Goal: Answer question/provide support

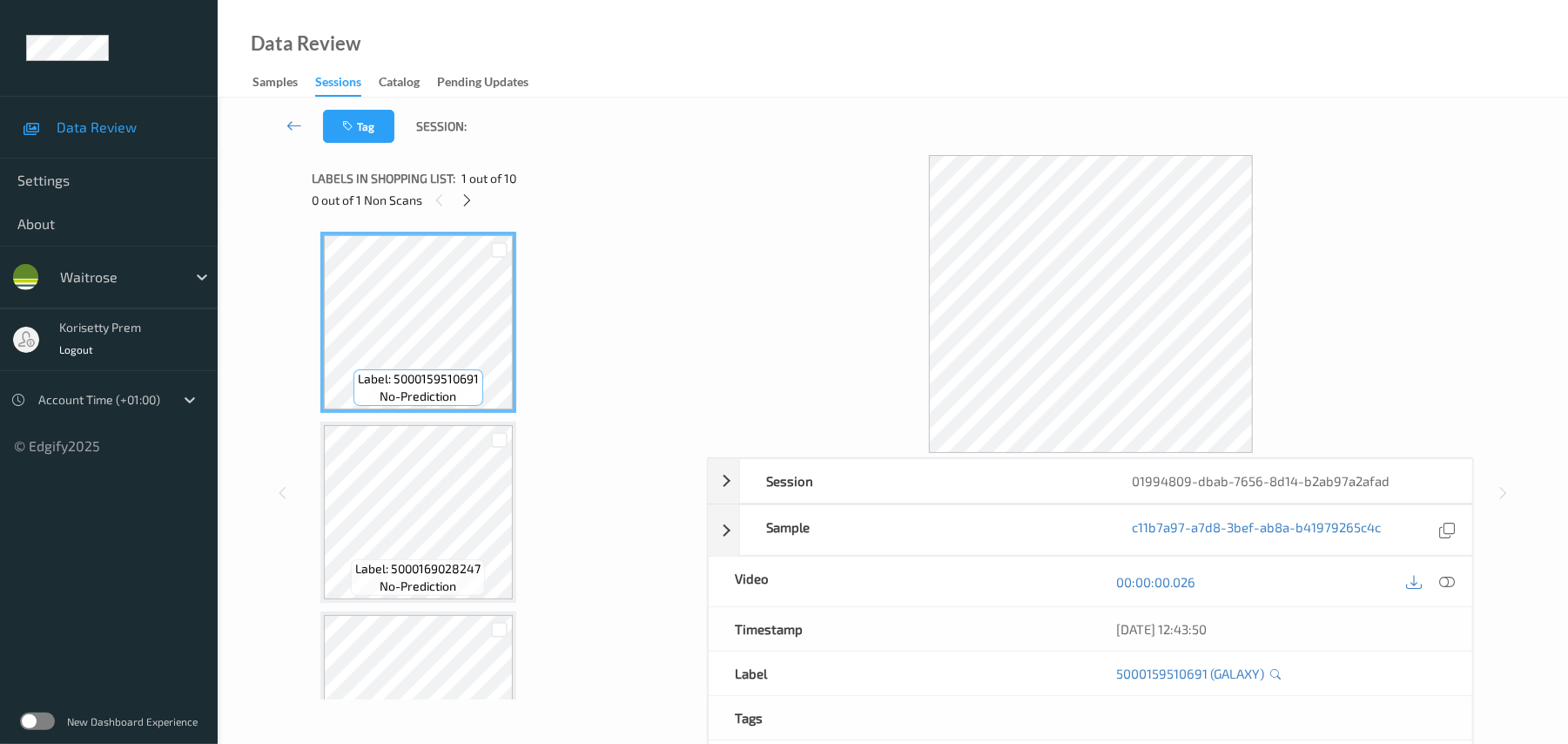
click at [712, 107] on div "Tag Session:" at bounding box center [892, 126] width 1279 height 57
click at [468, 197] on icon at bounding box center [467, 199] width 15 height 15
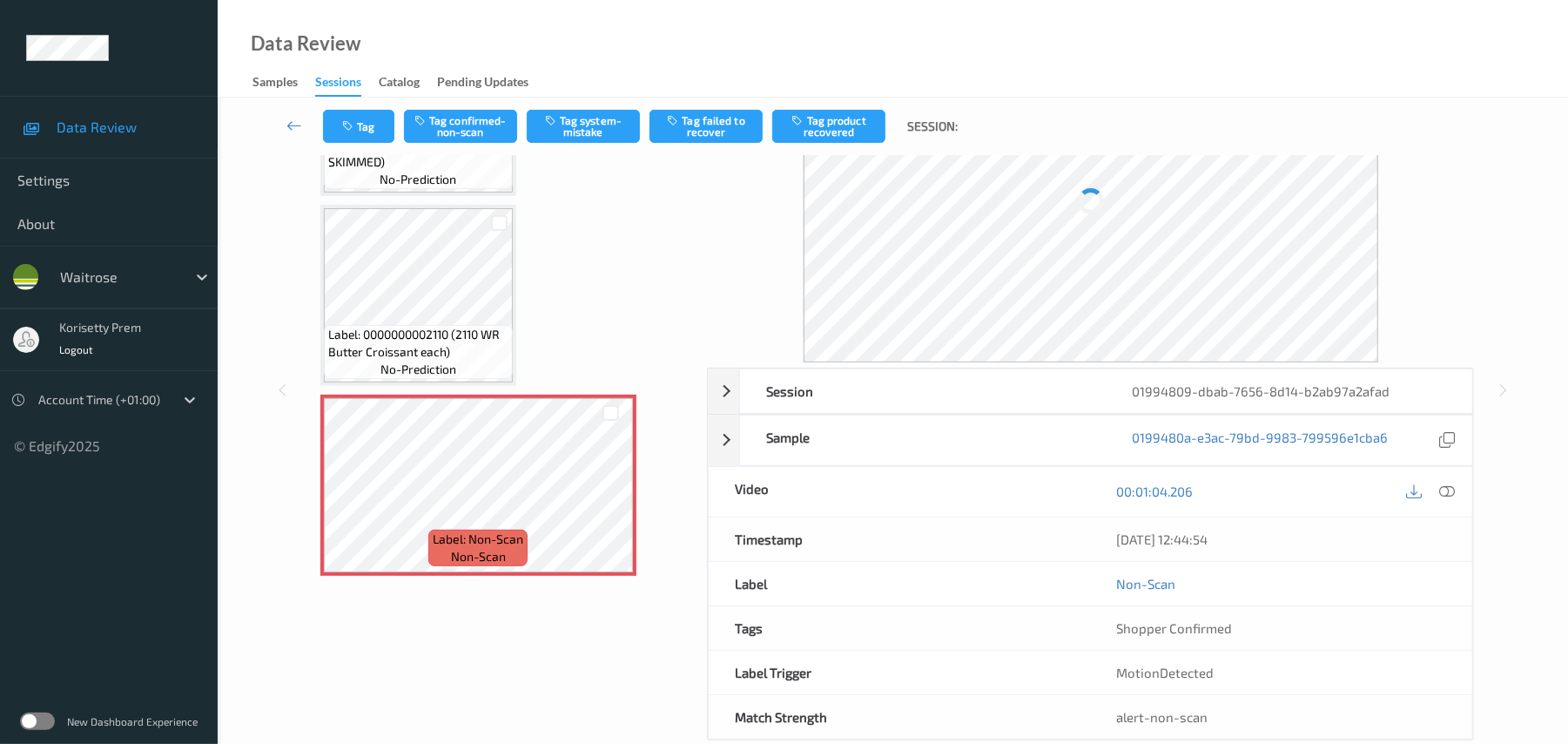
scroll to position [1314, 0]
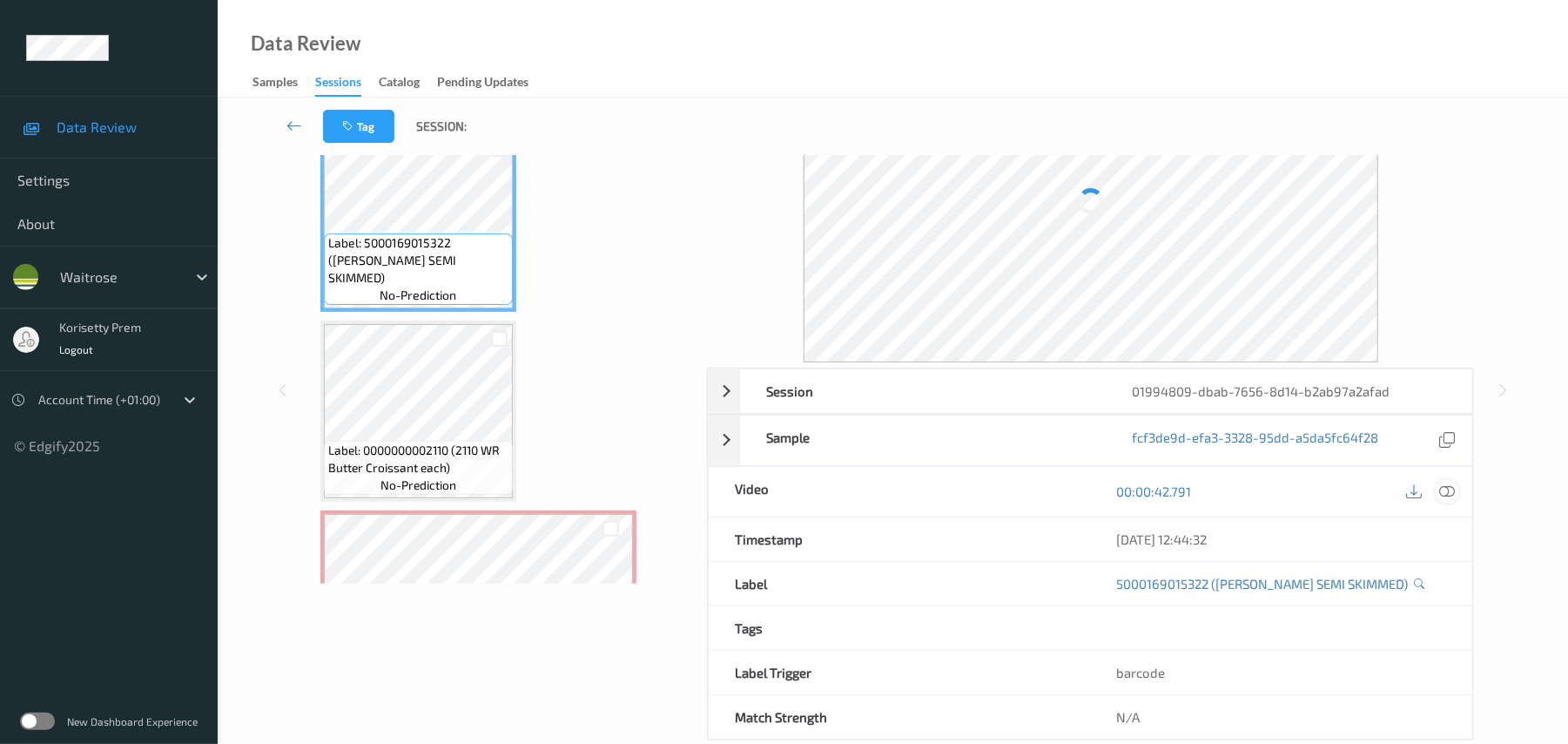
click at [1447, 490] on icon at bounding box center [1447, 491] width 15 height 15
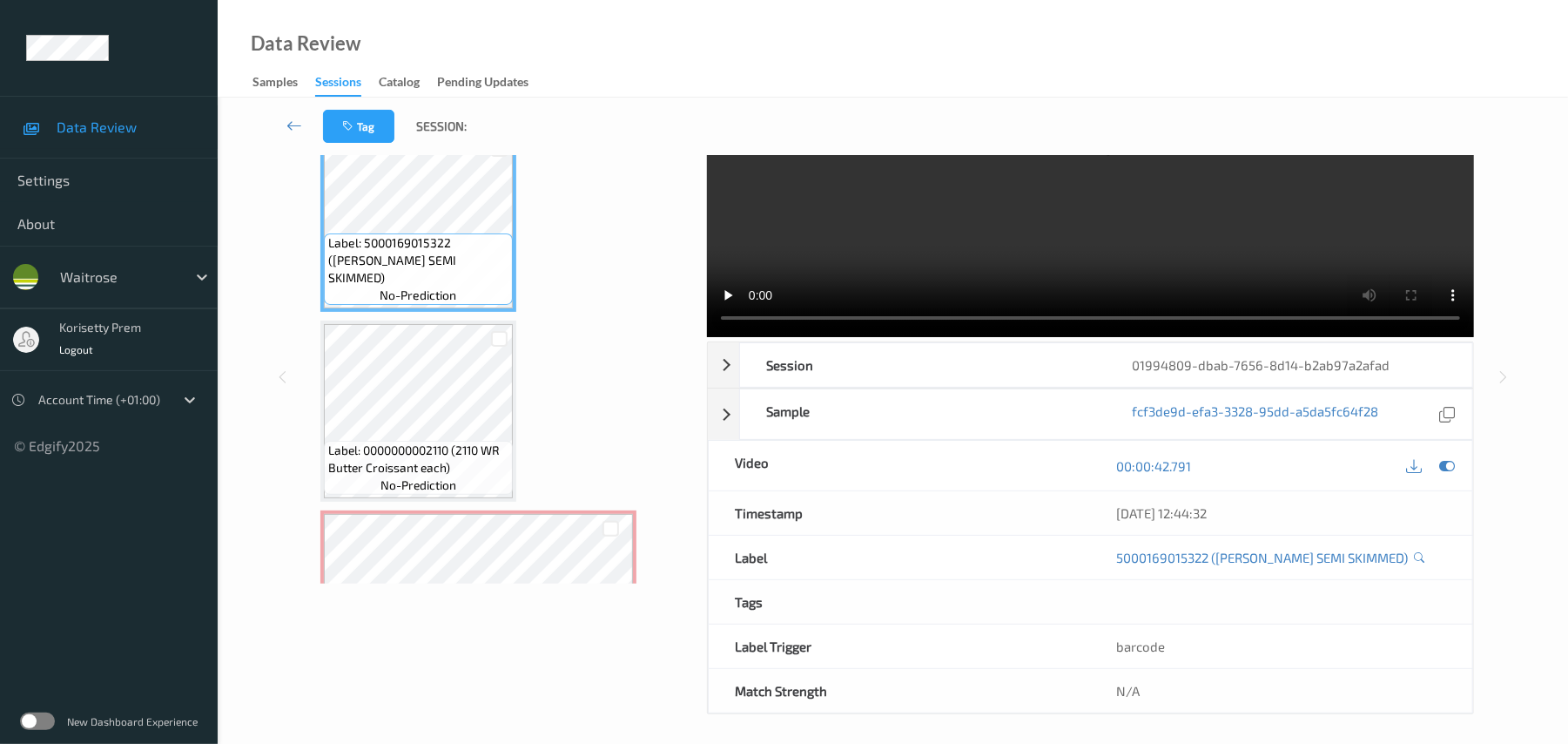
scroll to position [0, 0]
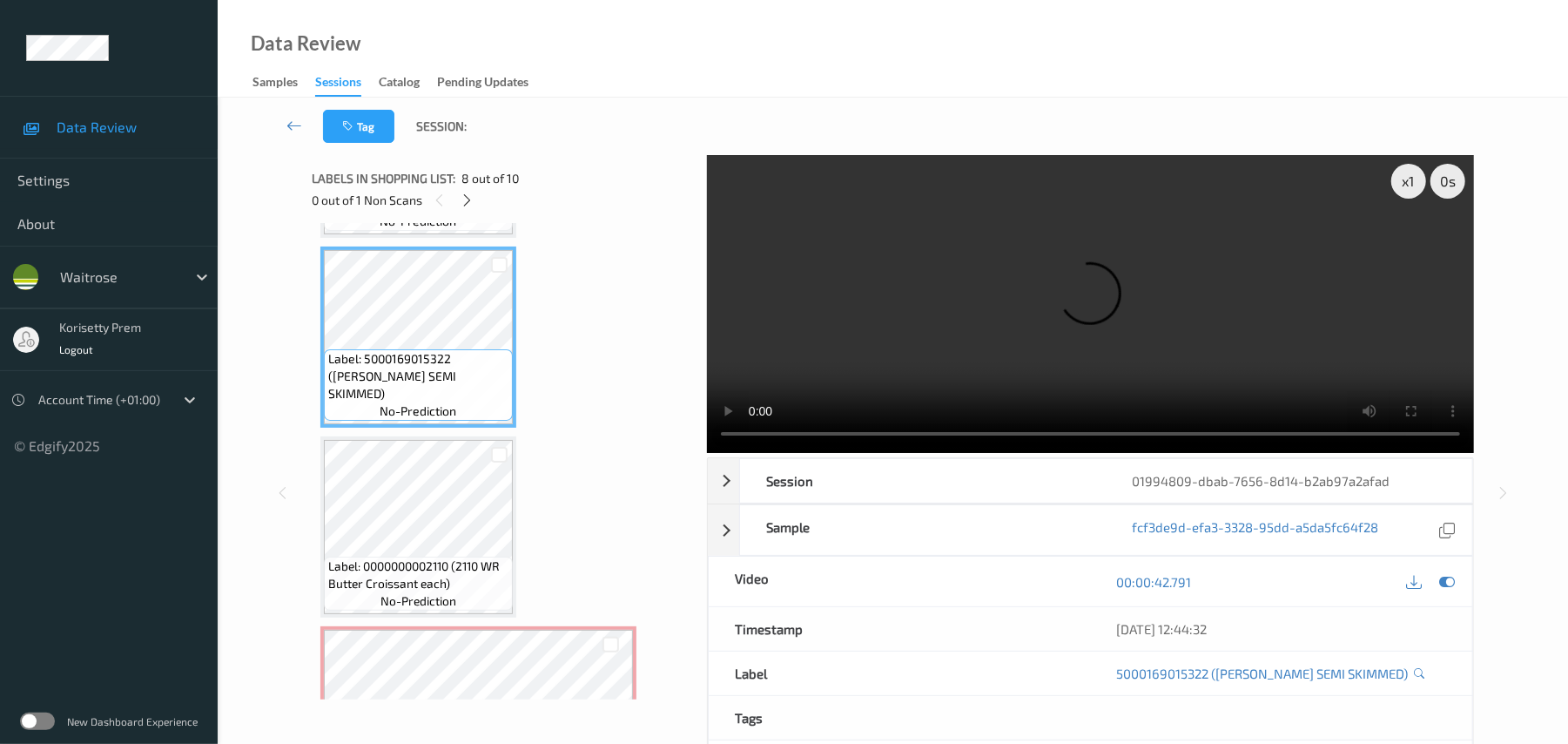
click at [1122, 267] on video at bounding box center [1090, 303] width 767 height 298
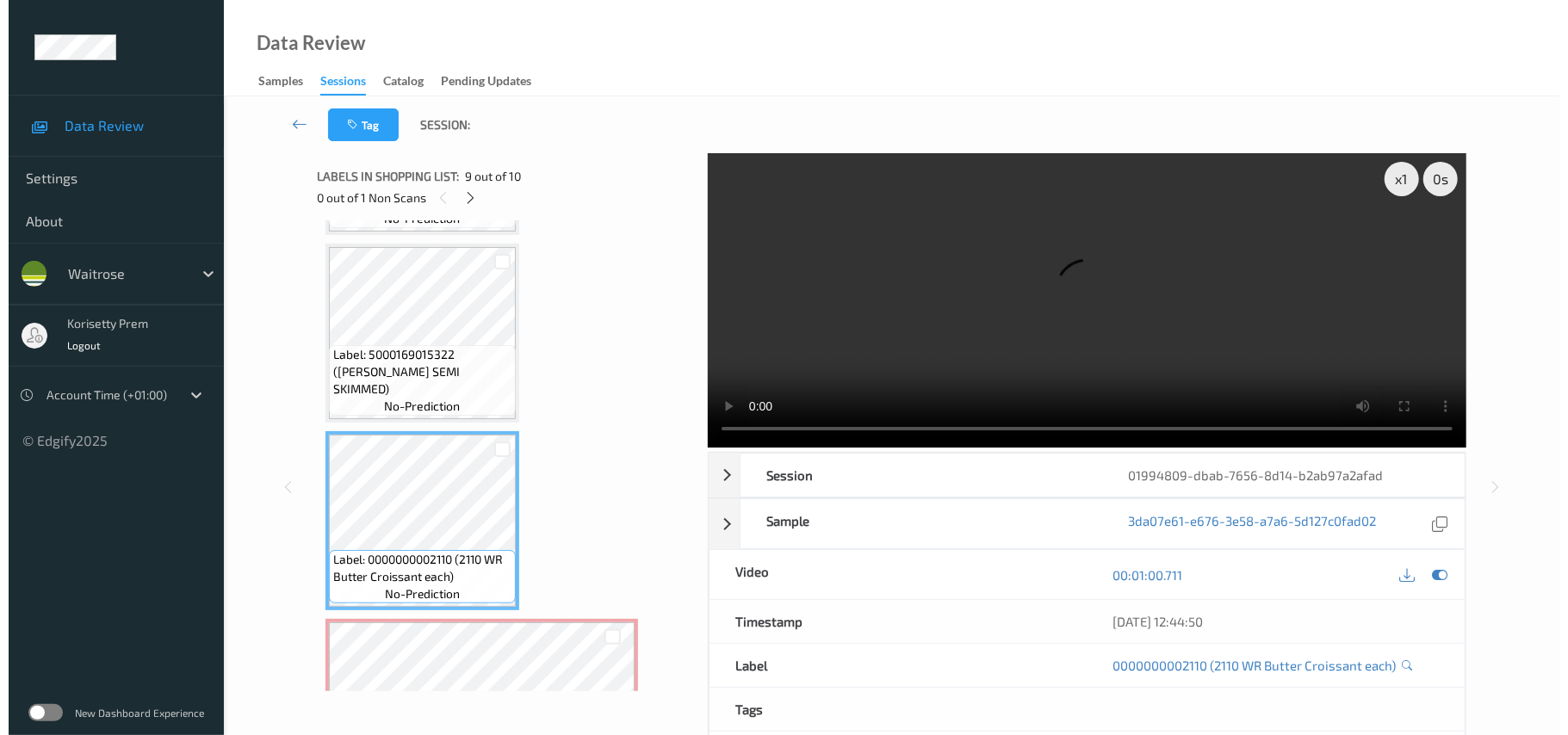
scroll to position [1413, 0]
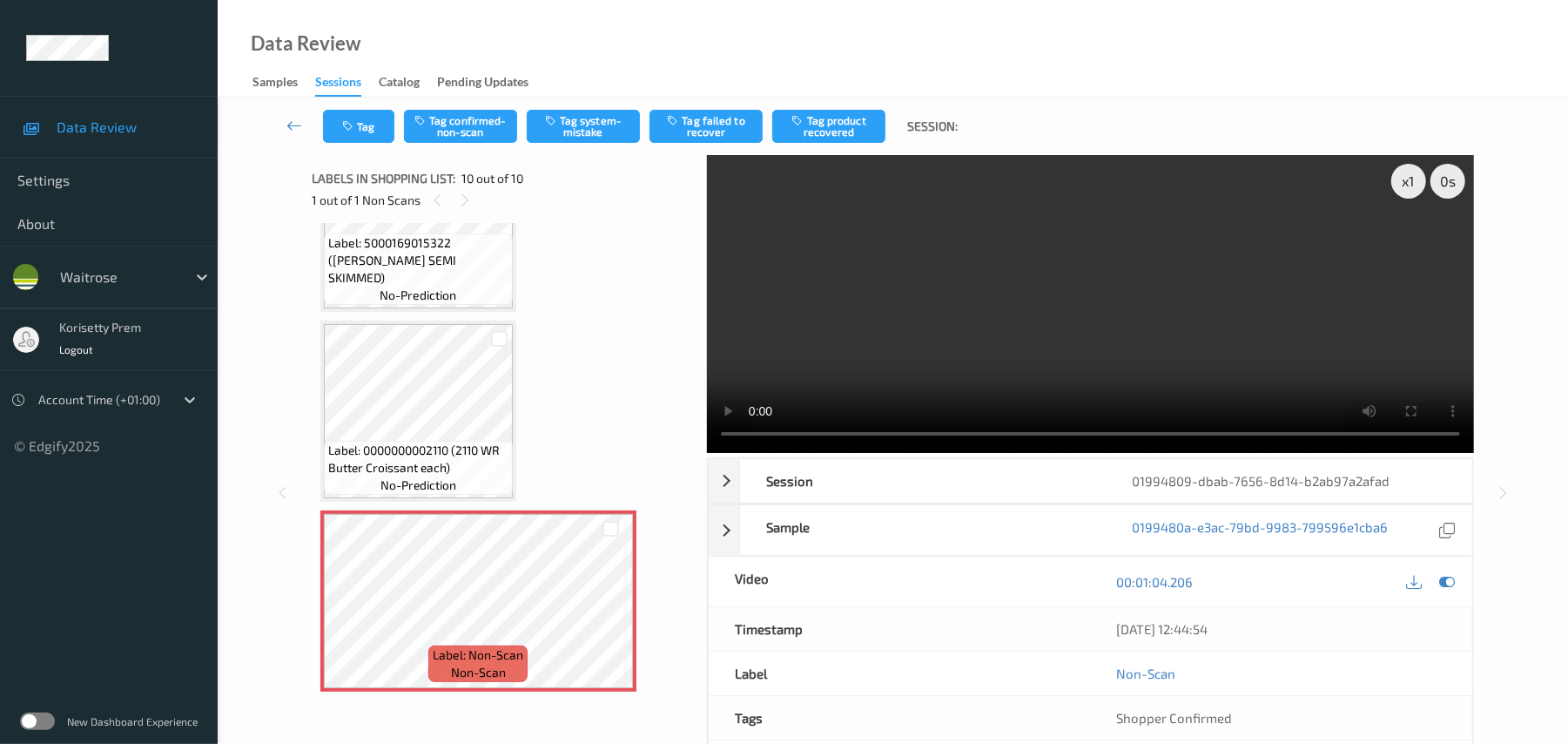
click at [1151, 366] on video at bounding box center [1090, 303] width 767 height 298
click at [564, 132] on button "Tag system-mistake" at bounding box center [583, 127] width 113 height 33
click at [591, 126] on button "Tag system-mistake" at bounding box center [583, 127] width 113 height 33
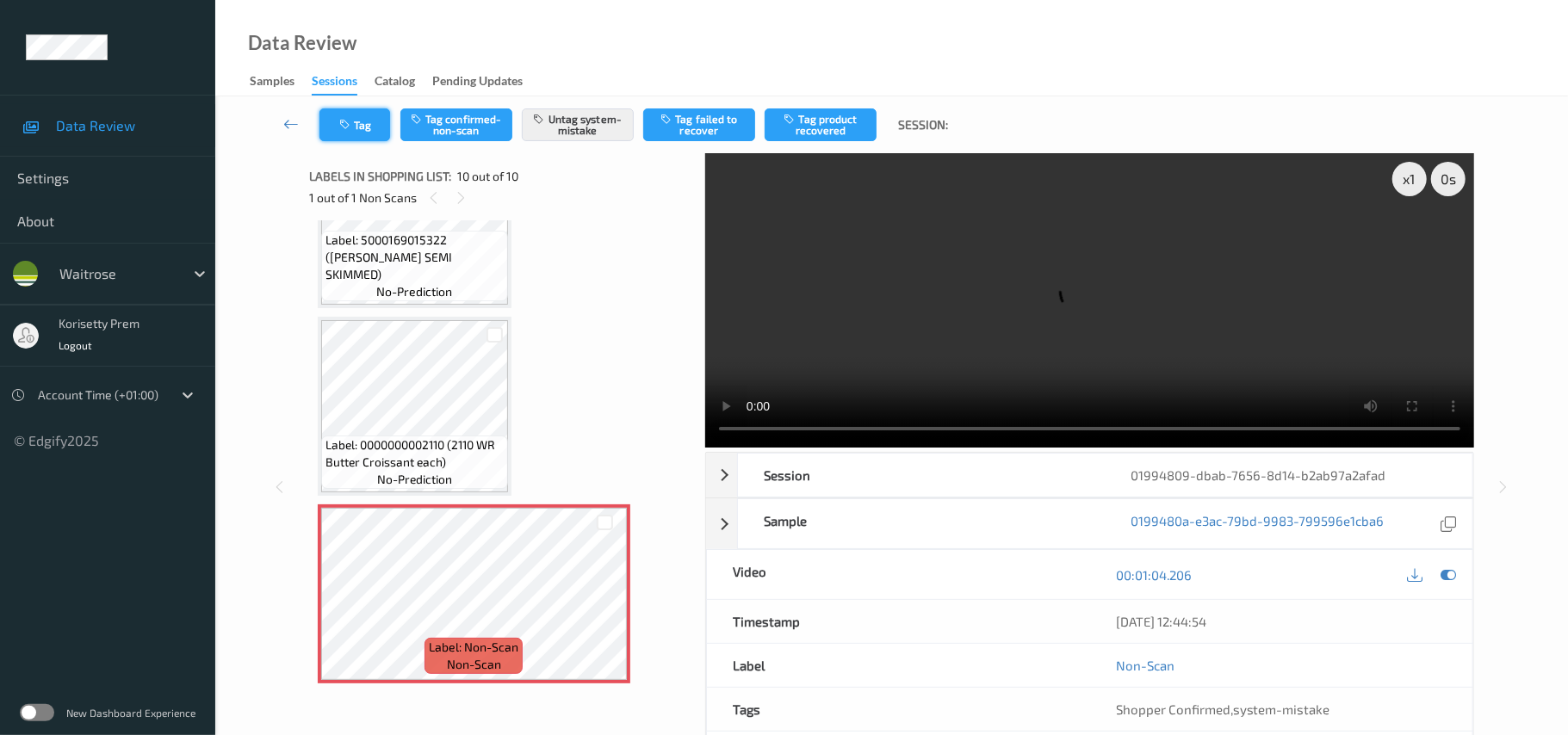
click at [347, 111] on button "Tag" at bounding box center [355, 125] width 70 height 32
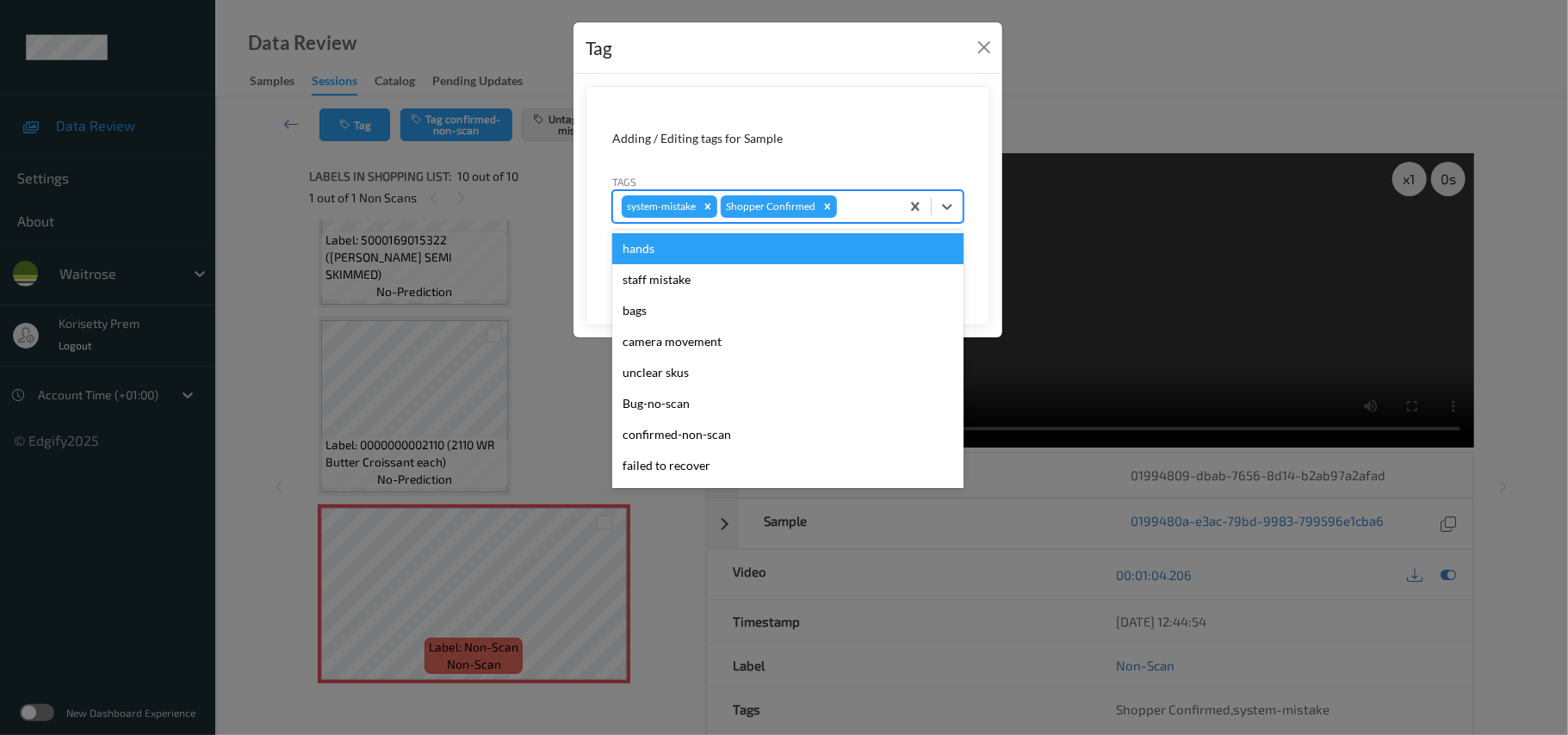
click at [865, 194] on div "system-mistake Shopper Confirmed" at bounding box center [756, 206] width 287 height 30
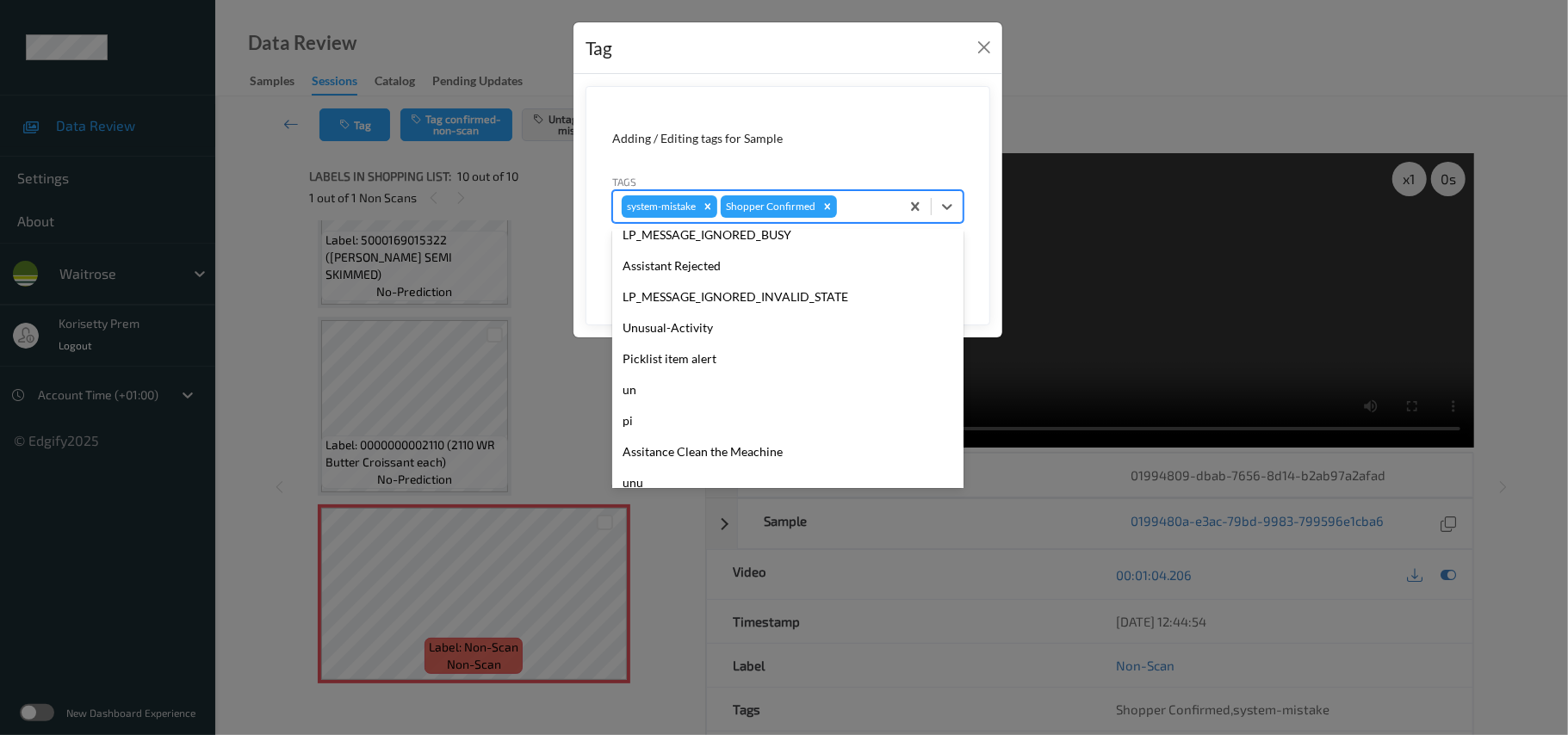
scroll to position [430, 0]
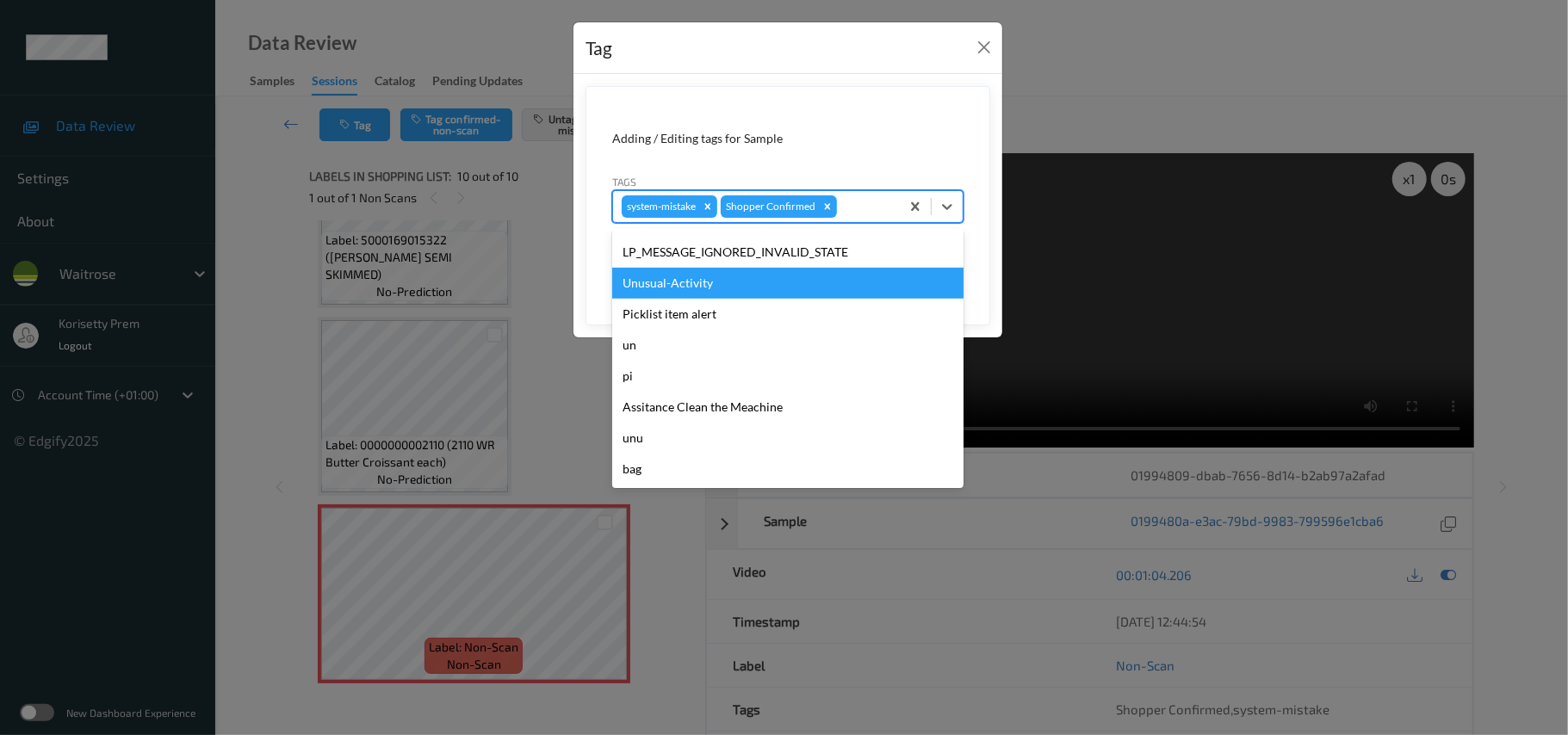
click at [697, 273] on div "Unusual-Activity" at bounding box center [788, 282] width 351 height 31
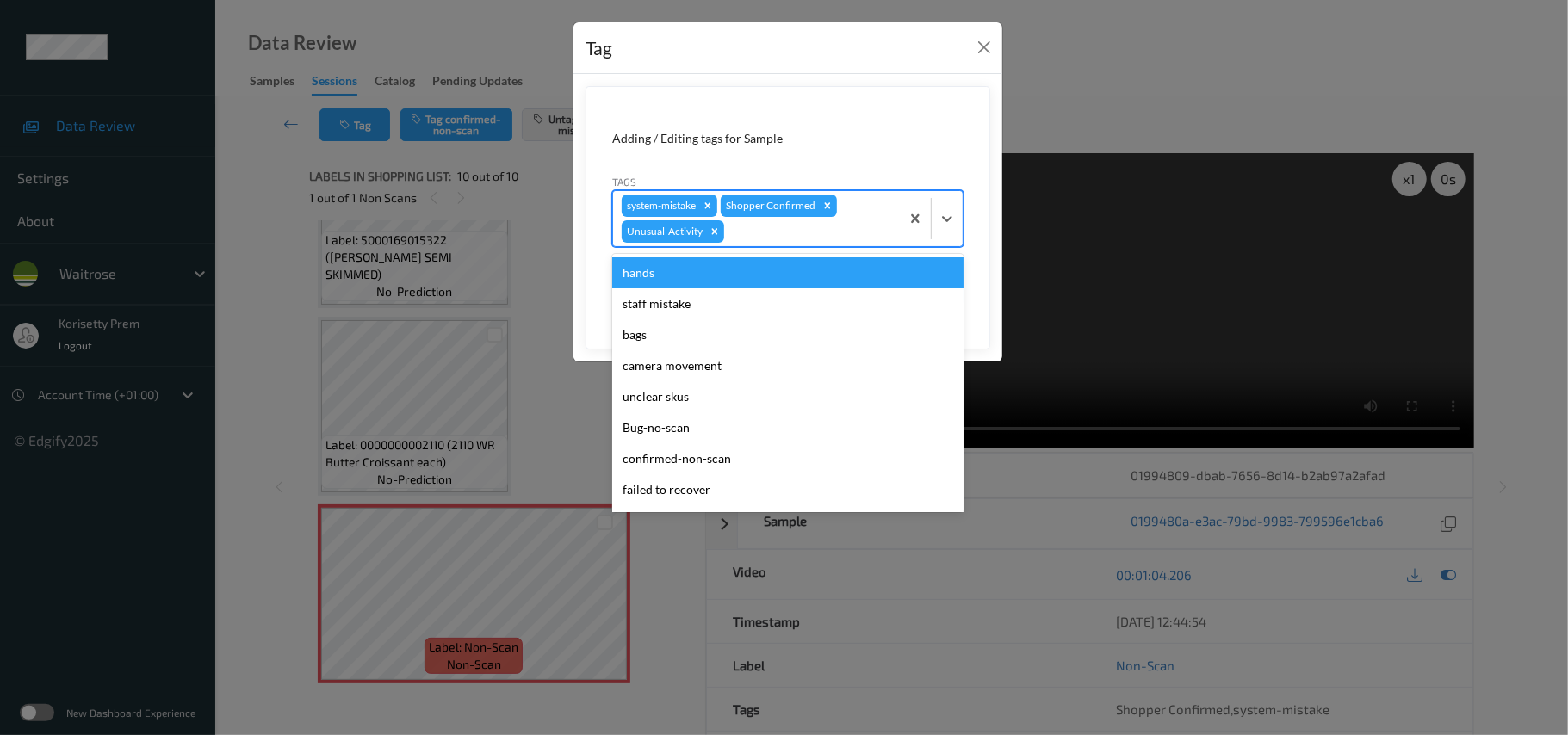
click at [790, 228] on div at bounding box center [809, 231] width 164 height 21
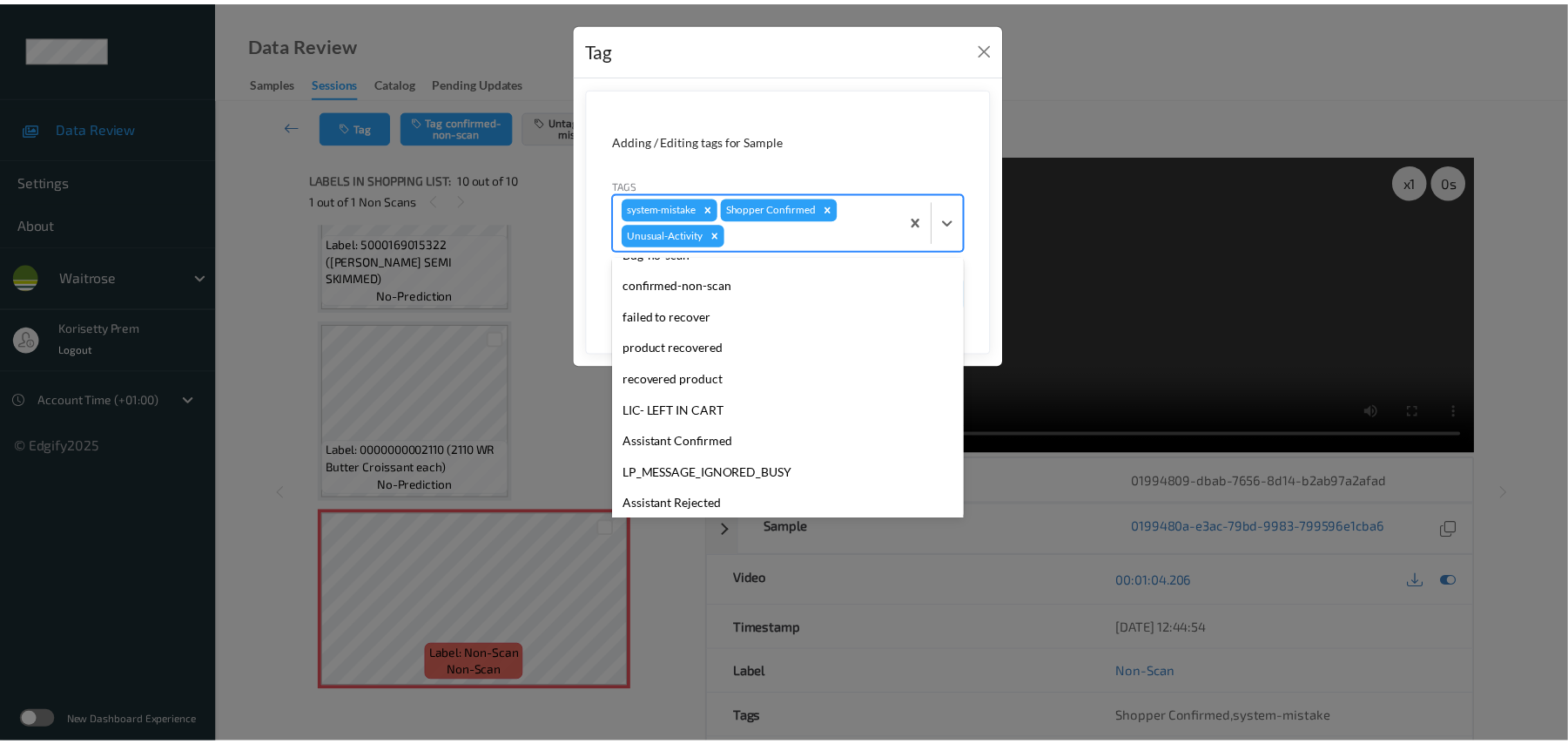
scroll to position [404, 0]
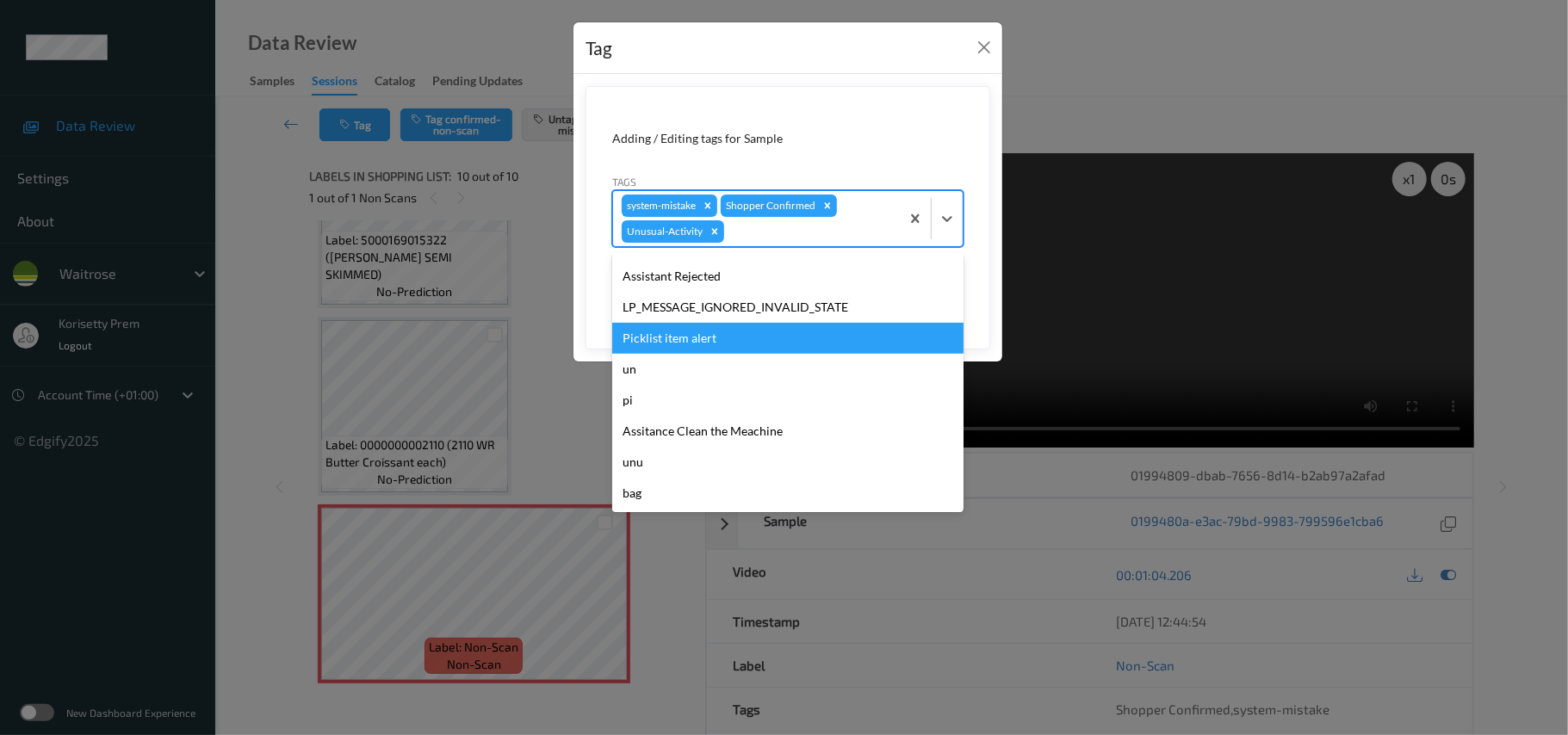
click at [672, 345] on div "Picklist item alert" at bounding box center [788, 338] width 351 height 31
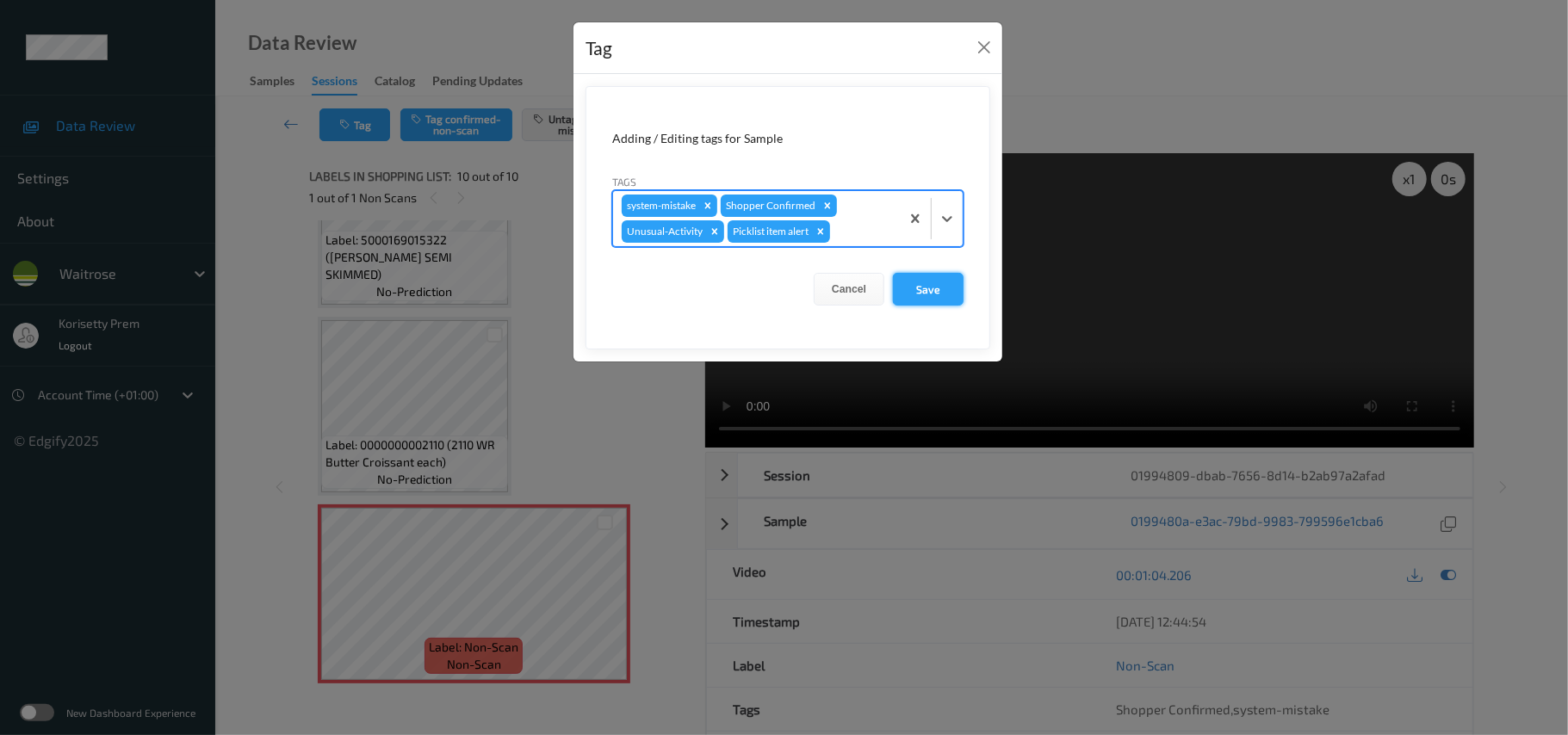
click at [942, 286] on button "Save" at bounding box center [928, 289] width 70 height 32
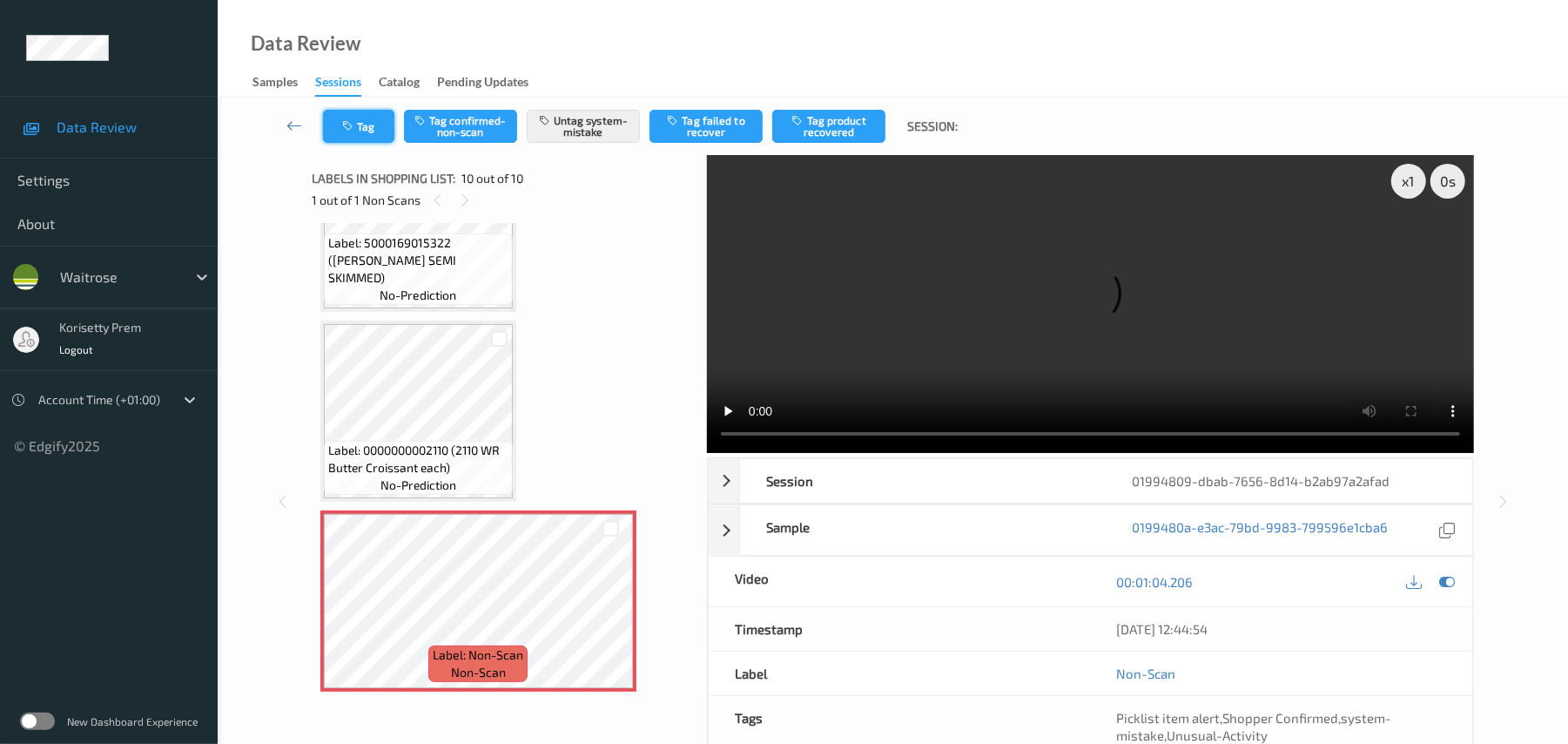
click at [352, 130] on icon "button" at bounding box center [349, 126] width 15 height 12
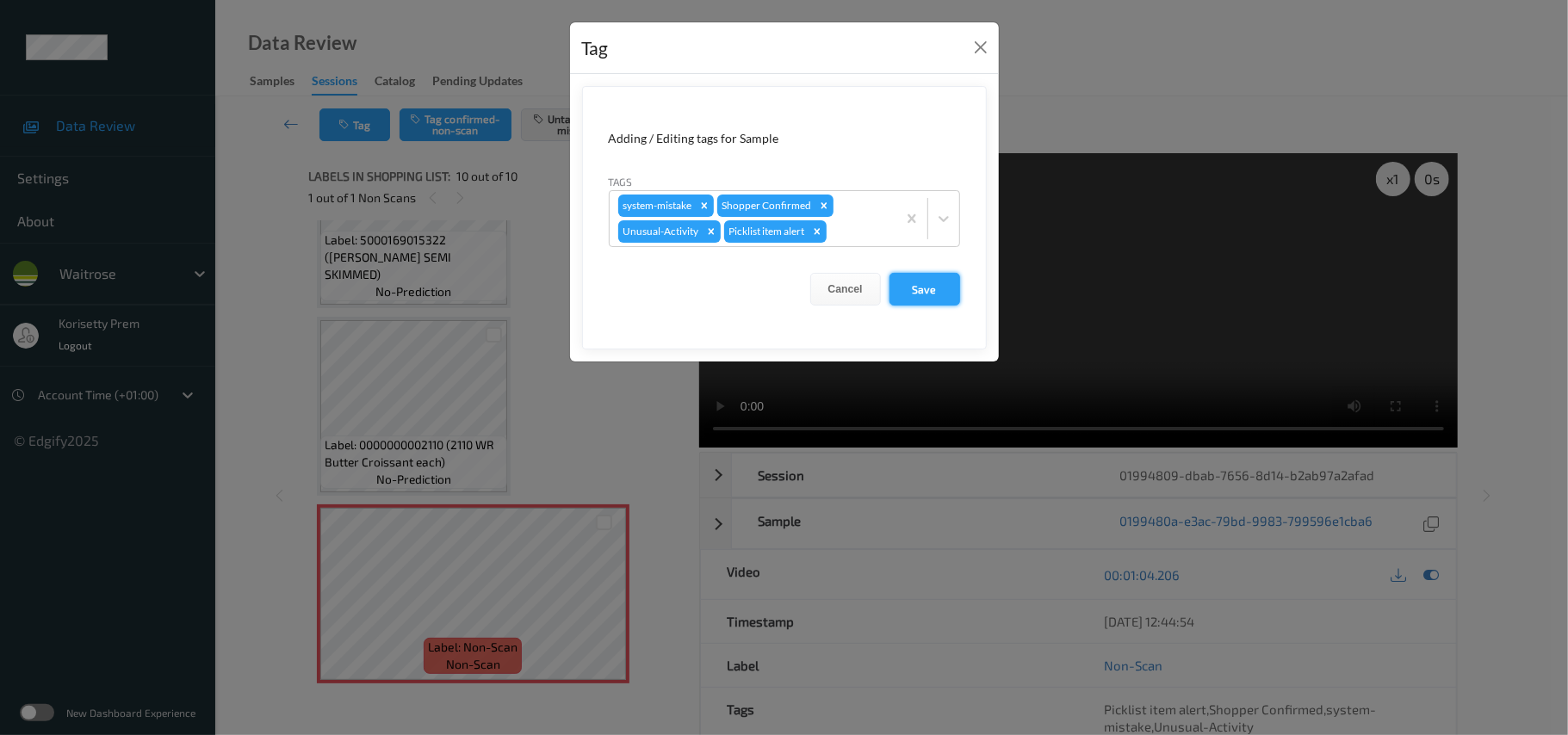
click at [918, 282] on button "Save" at bounding box center [924, 289] width 70 height 32
